Goal: Information Seeking & Learning: Learn about a topic

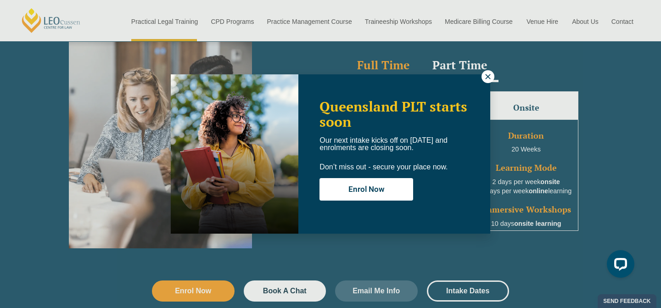
click at [370, 57] on button "Cancel" at bounding box center [362, 59] width 47 height 23
click at [484, 78] on icon at bounding box center [488, 77] width 8 height 8
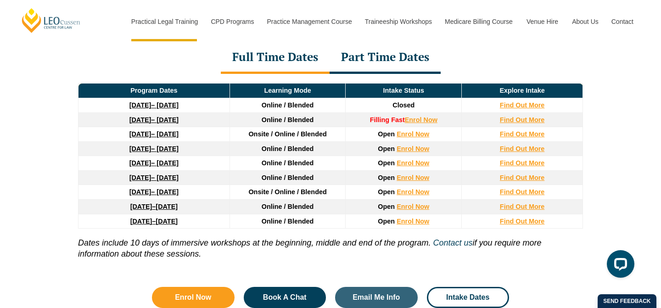
scroll to position [1271, 0]
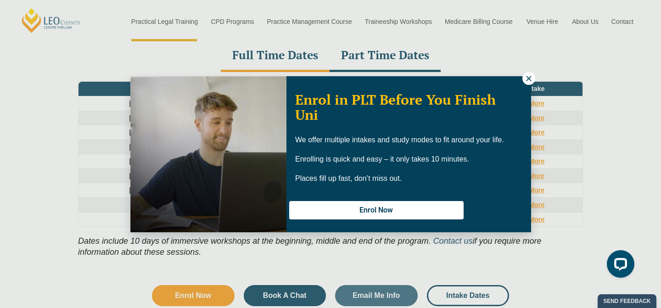
click at [527, 80] on icon at bounding box center [529, 78] width 8 height 8
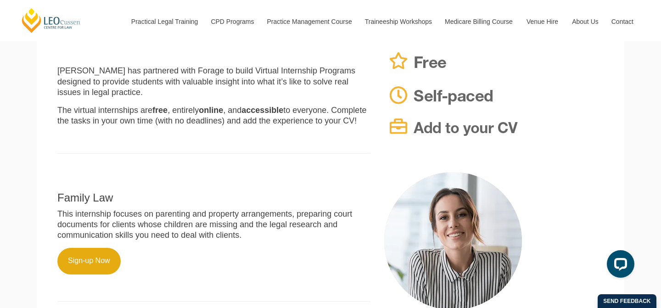
scroll to position [229, 0]
